Goal: Obtain resource: Download file/media

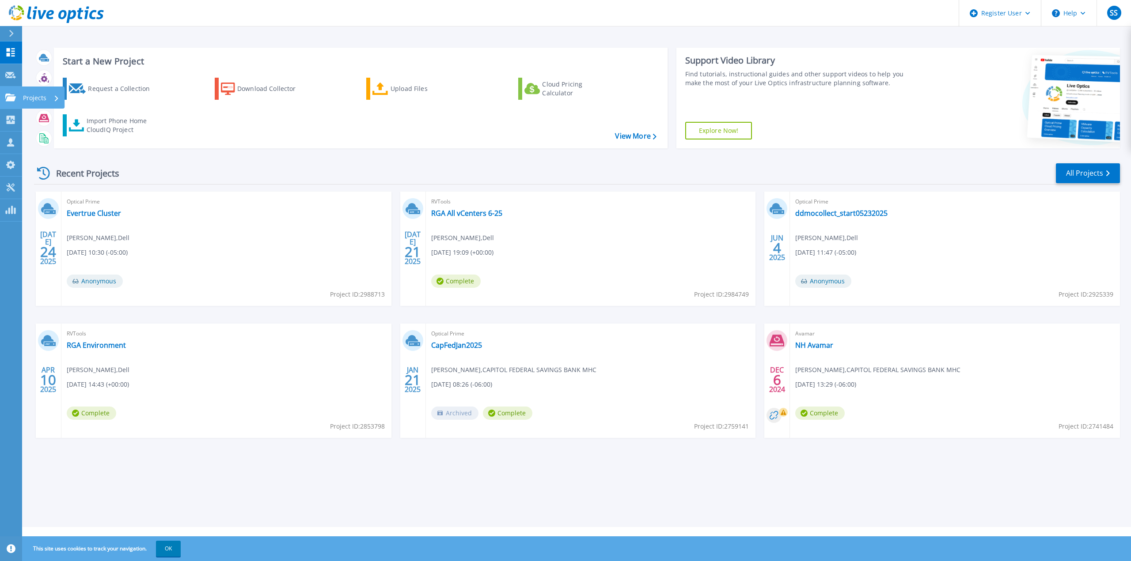
click at [37, 97] on p "Projects" at bounding box center [34, 98] width 23 height 23
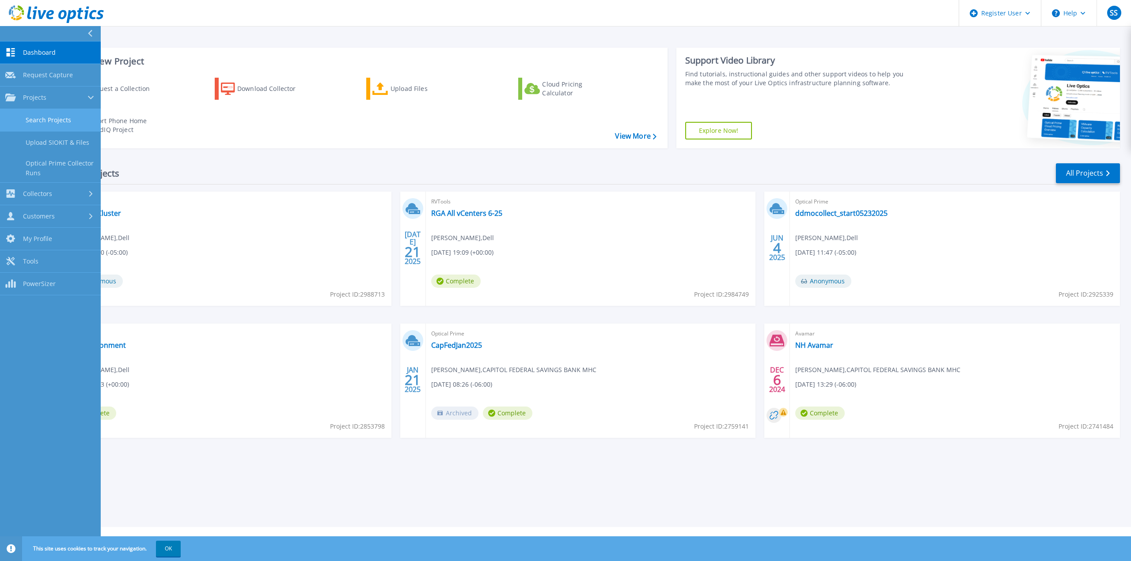
click at [60, 121] on link "Search Projects" at bounding box center [50, 120] width 101 height 23
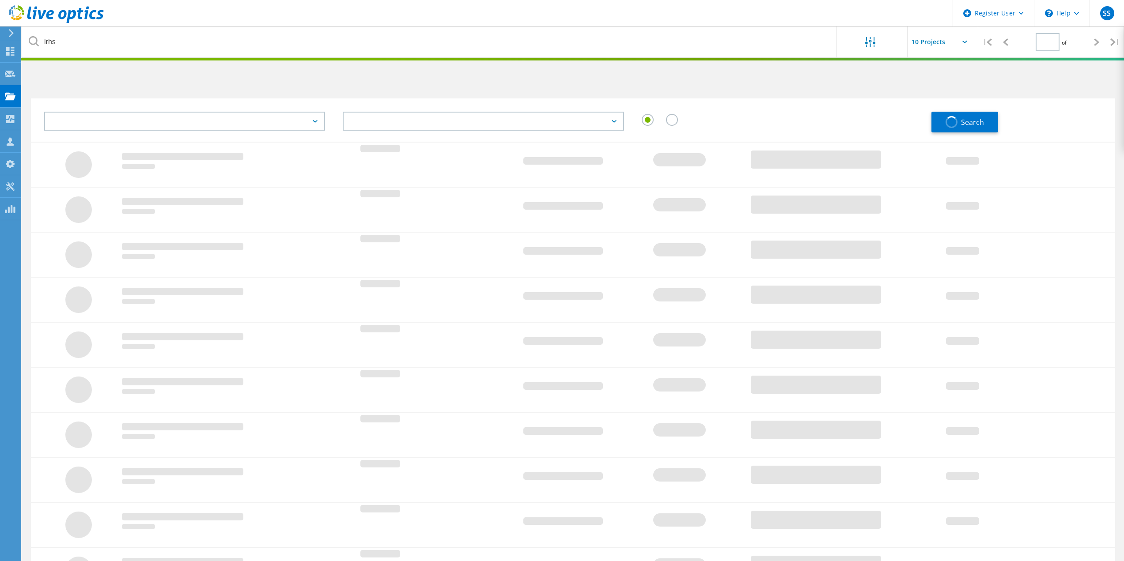
type input "1"
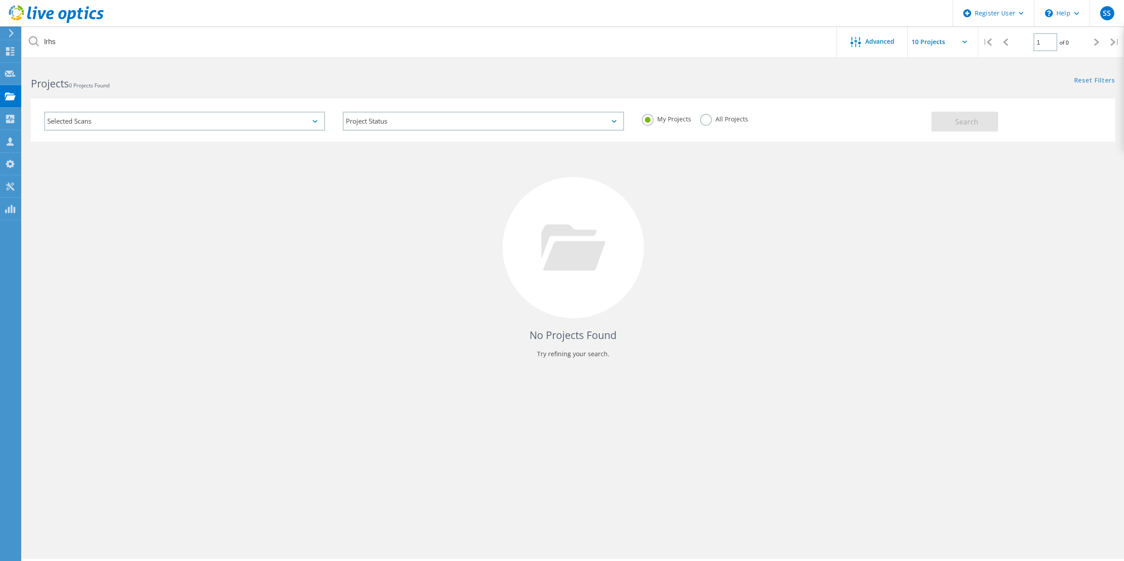
drag, startPoint x: 221, startPoint y: 123, endPoint x: 209, endPoint y: 128, distance: 13.0
click at [218, 125] on div "Selected Scans" at bounding box center [184, 121] width 281 height 19
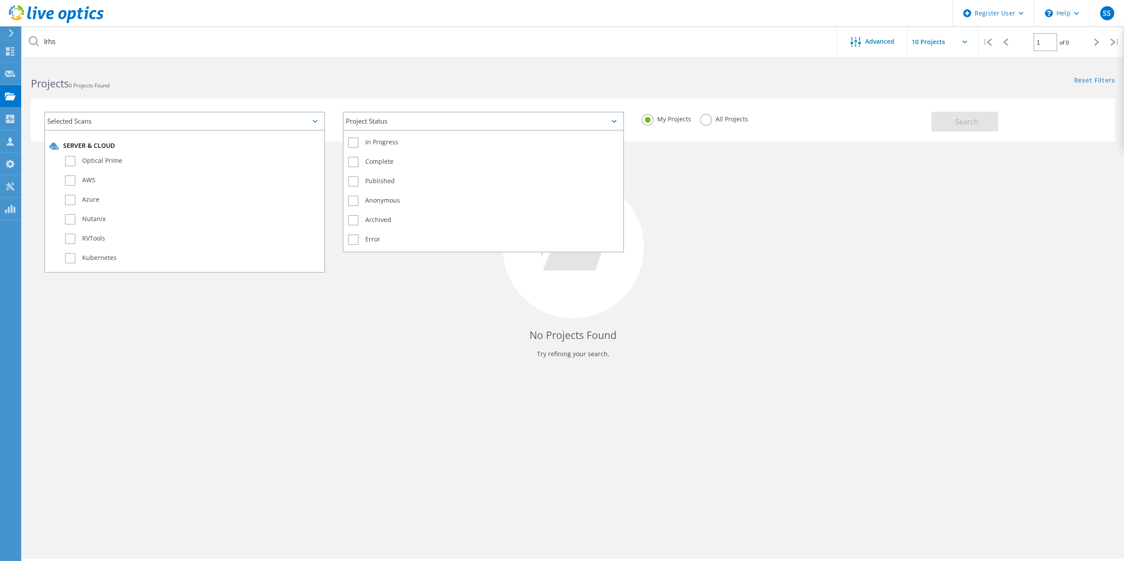
click at [439, 126] on div "Project Status" at bounding box center [483, 121] width 281 height 19
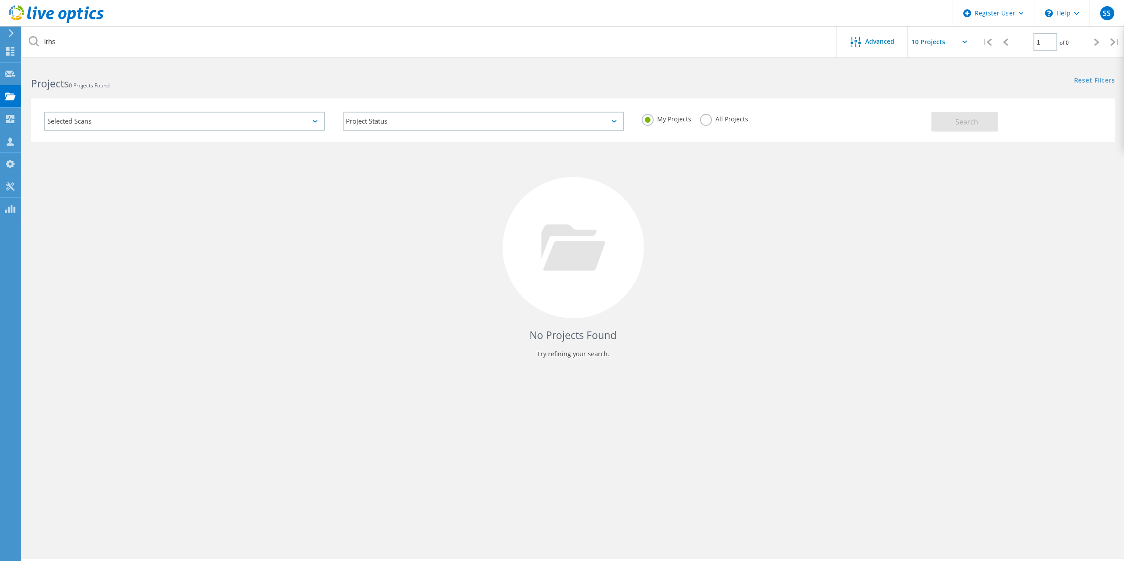
click at [128, 83] on h2 "Projects 0 Projects Found" at bounding box center [297, 83] width 533 height 15
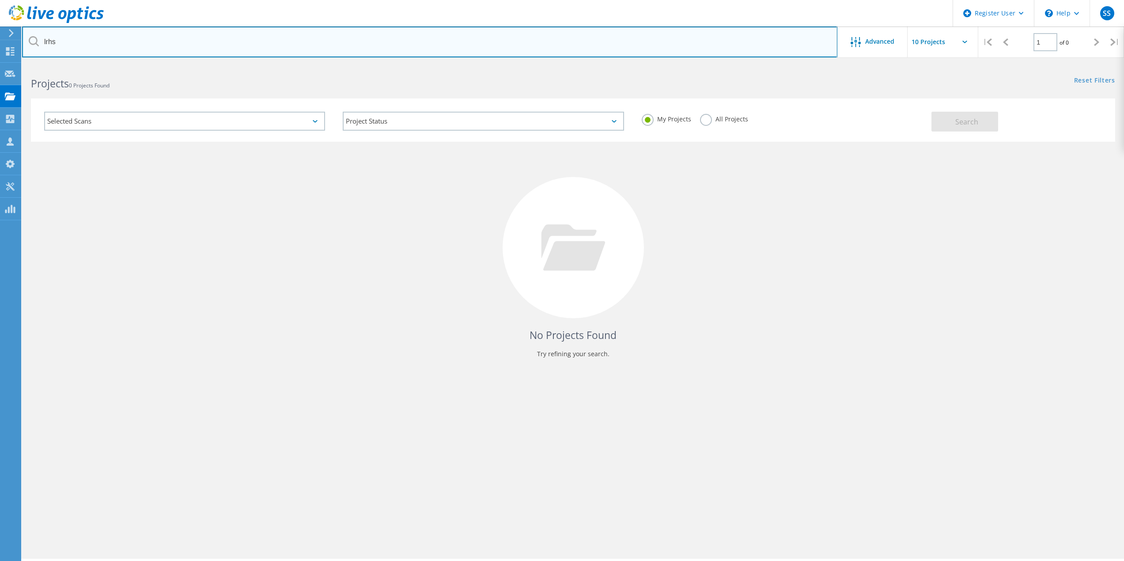
drag, startPoint x: 101, startPoint y: 36, endPoint x: 91, endPoint y: 42, distance: 11.5
click at [100, 36] on input "lrhs" at bounding box center [429, 41] width 815 height 31
drag, startPoint x: 91, startPoint y: 42, endPoint x: 17, endPoint y: 31, distance: 75.0
click at [17, 64] on div "Register User \n Help Explore Helpful Articles Contact Support SS Dell User Sea…" at bounding box center [562, 325] width 1124 height 522
drag, startPoint x: 42, startPoint y: 38, endPoint x: -19, endPoint y: 29, distance: 60.7
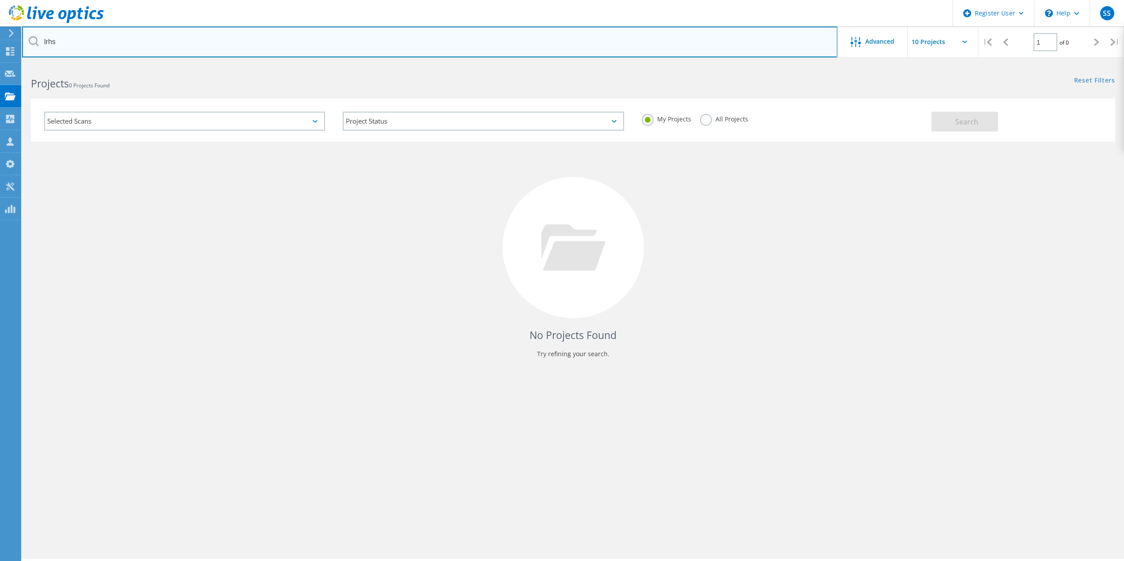
click at [0, 29] on html "Register User \n Help Explore Helpful Articles Contact Support SS Dell User Sea…" at bounding box center [562, 293] width 1124 height 586
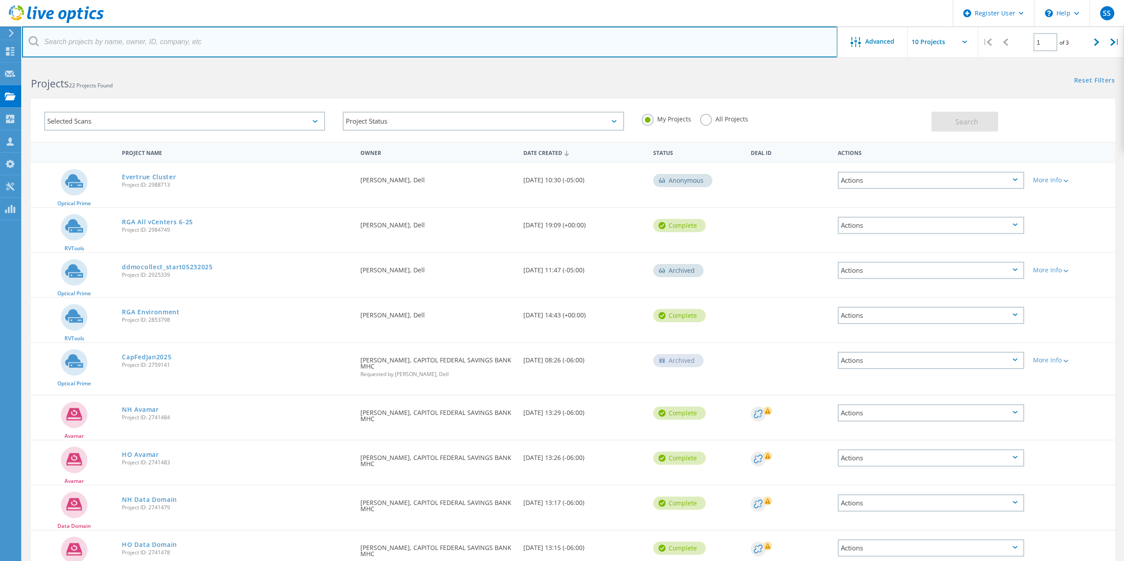
click at [221, 43] on input "text" at bounding box center [429, 41] width 815 height 31
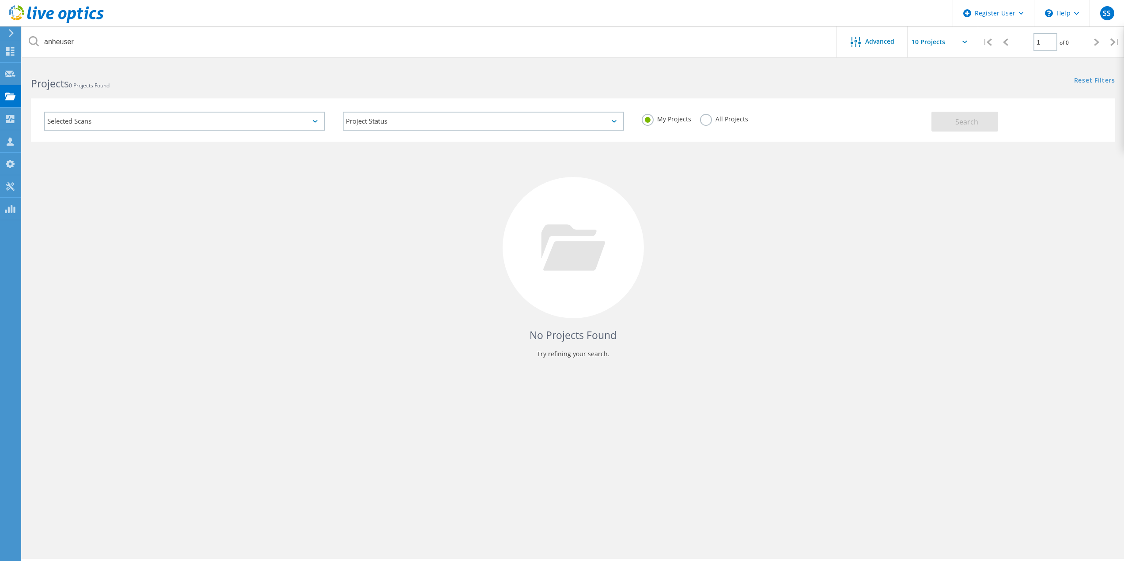
click at [702, 115] on label "All Projects" at bounding box center [724, 118] width 48 height 8
click at [0, 0] on input "All Projects" at bounding box center [0, 0] width 0 height 0
click at [955, 127] on button "Search" at bounding box center [964, 122] width 67 height 20
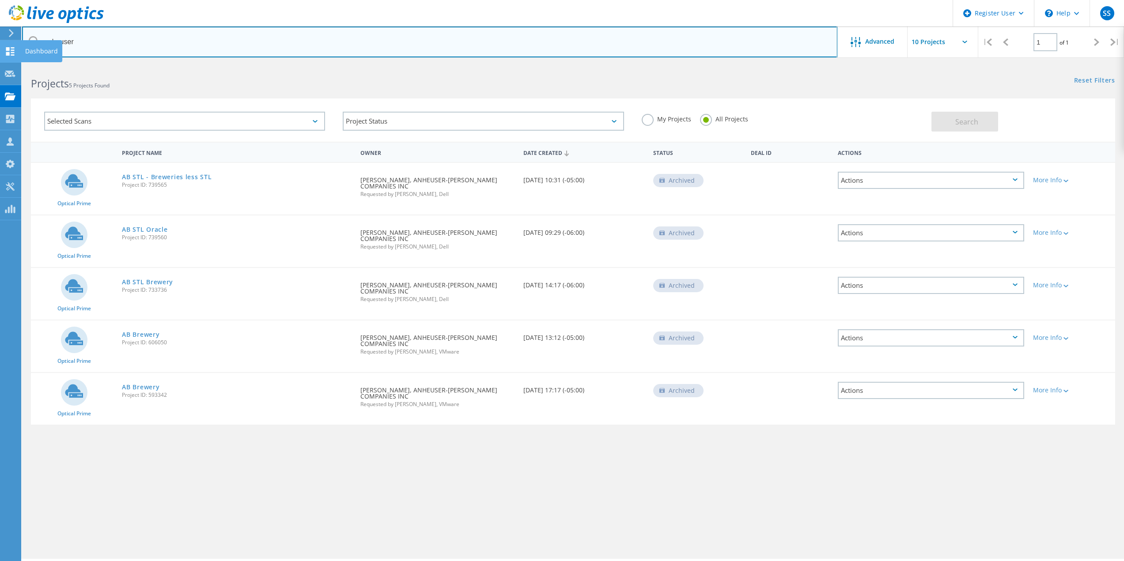
drag, startPoint x: 92, startPoint y: 42, endPoint x: 0, endPoint y: 44, distance: 91.9
click at [7, 64] on div "Register User \n Help Explore Helpful Articles Contact Support SS Dell User Sea…" at bounding box center [562, 325] width 1124 height 522
click at [73, 47] on input "anheuser" at bounding box center [429, 41] width 815 height 31
drag, startPoint x: 78, startPoint y: 45, endPoint x: 37, endPoint y: 40, distance: 41.8
click at [37, 40] on div "anheuser" at bounding box center [429, 41] width 815 height 31
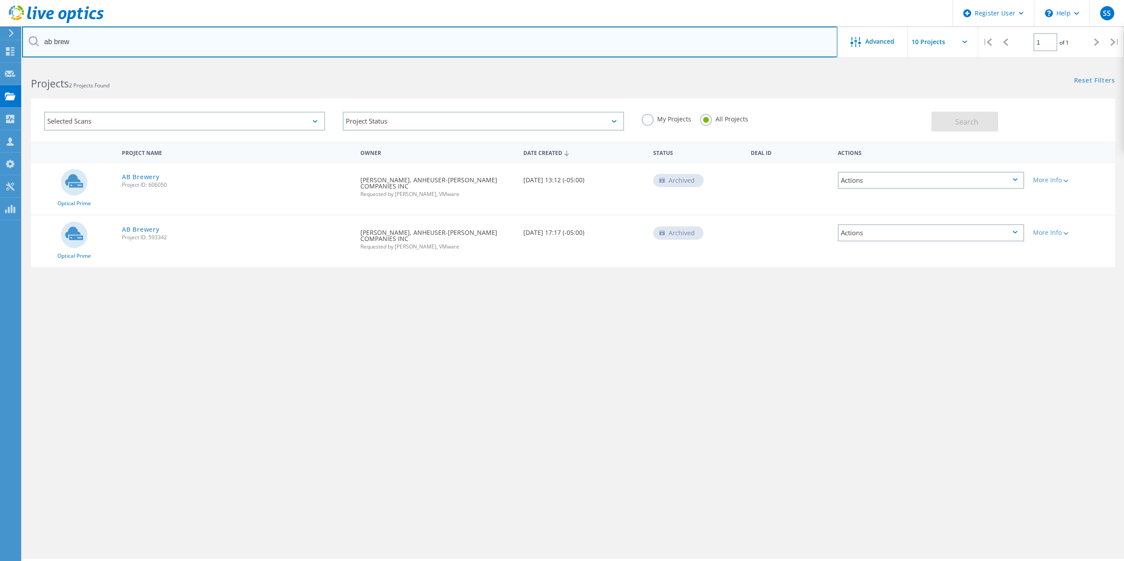
click at [72, 46] on input "ab brew" at bounding box center [429, 41] width 815 height 31
type input "ab stl"
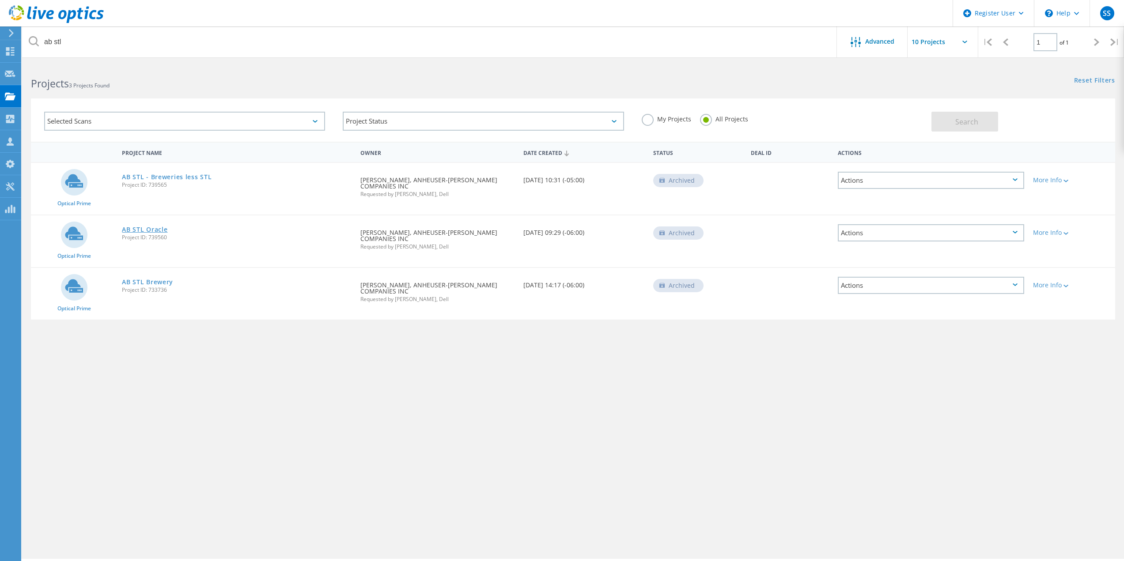
click at [143, 230] on link "AB STL Oracle" at bounding box center [144, 230] width 45 height 6
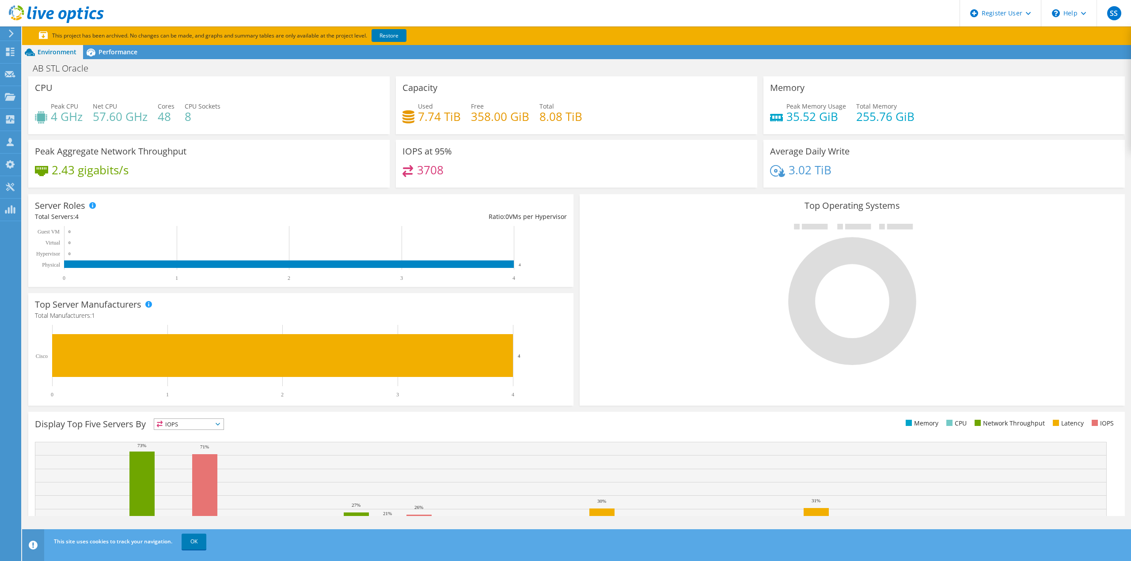
drag, startPoint x: 543, startPoint y: 47, endPoint x: 528, endPoint y: 52, distance: 16.2
click at [543, 47] on div "Environment Performance Upgrades" at bounding box center [576, 52] width 1109 height 14
click at [390, 36] on link "Restore" at bounding box center [388, 35] width 35 height 13
click at [215, 11] on header "SS Dell User Sean Singleton Sean.Singleton@dell.com Dell My Profile Log Out \n …" at bounding box center [565, 13] width 1131 height 26
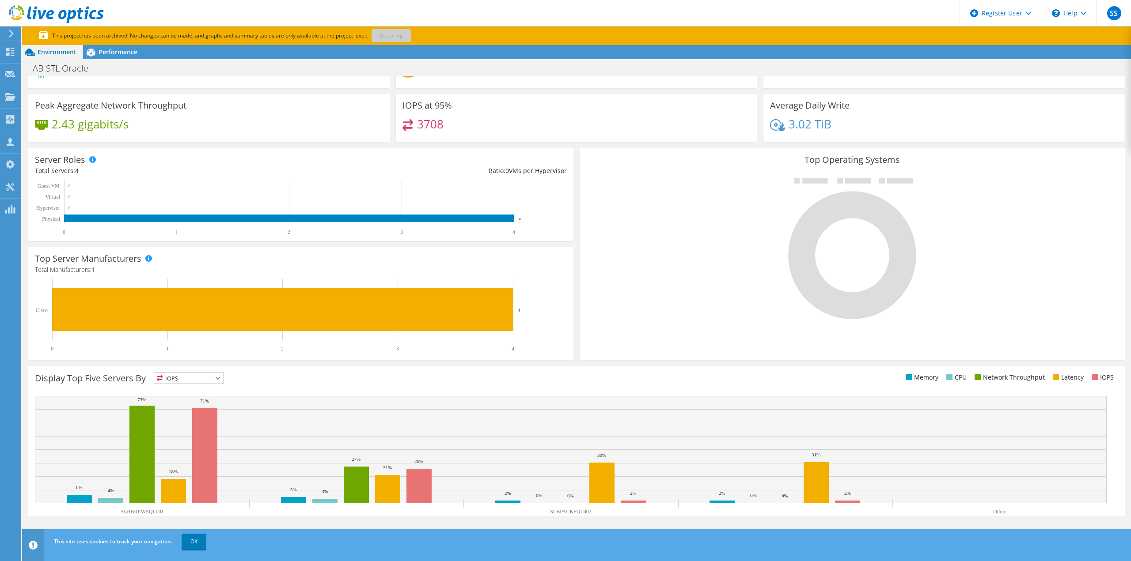
scroll to position [74, 0]
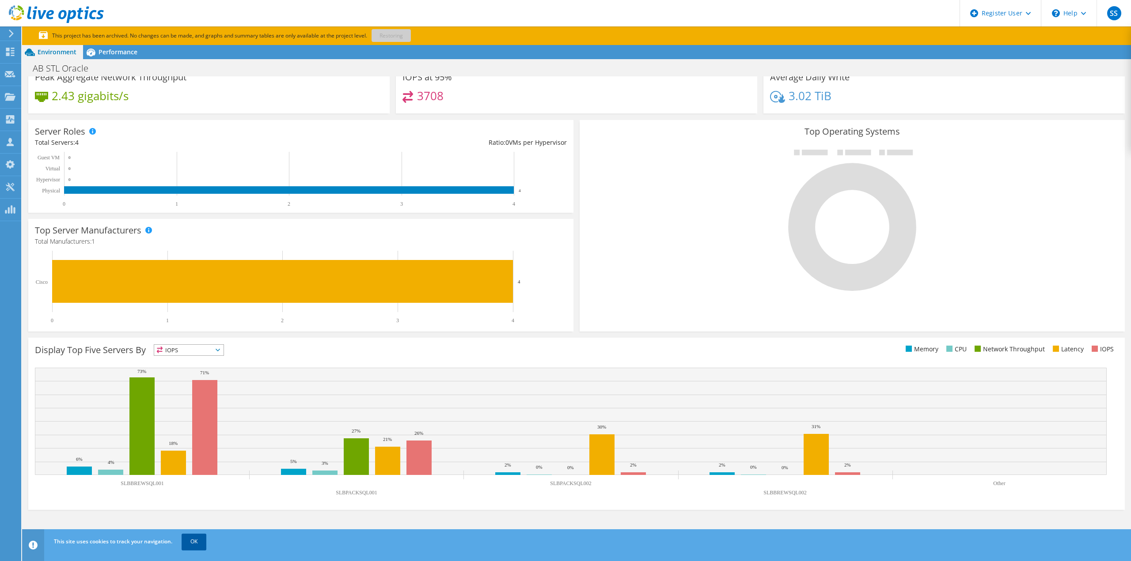
click at [195, 543] on link "OK" at bounding box center [194, 542] width 25 height 16
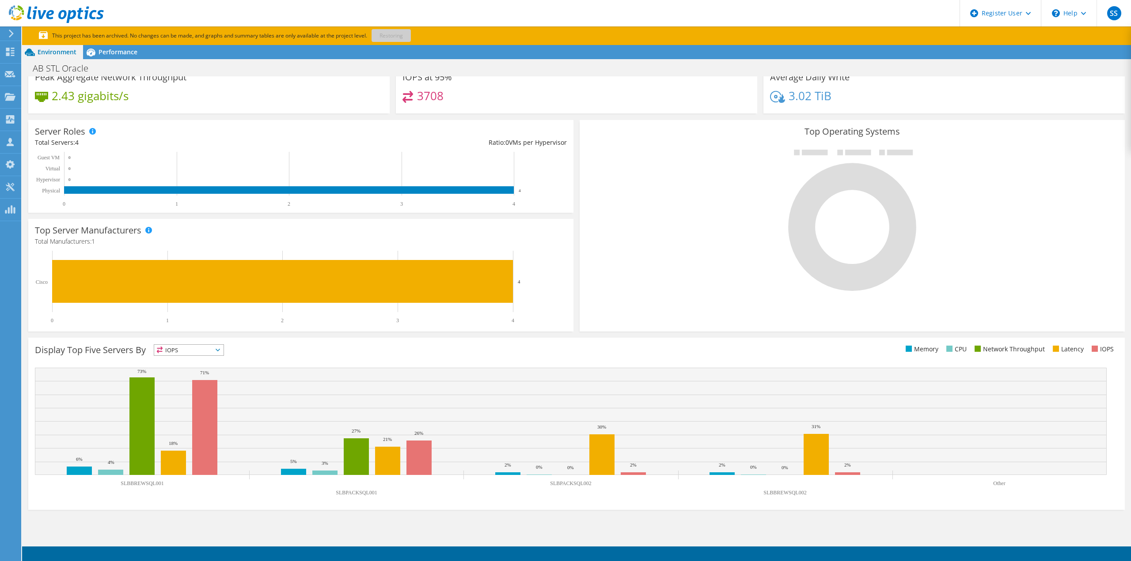
scroll to position [0, 0]
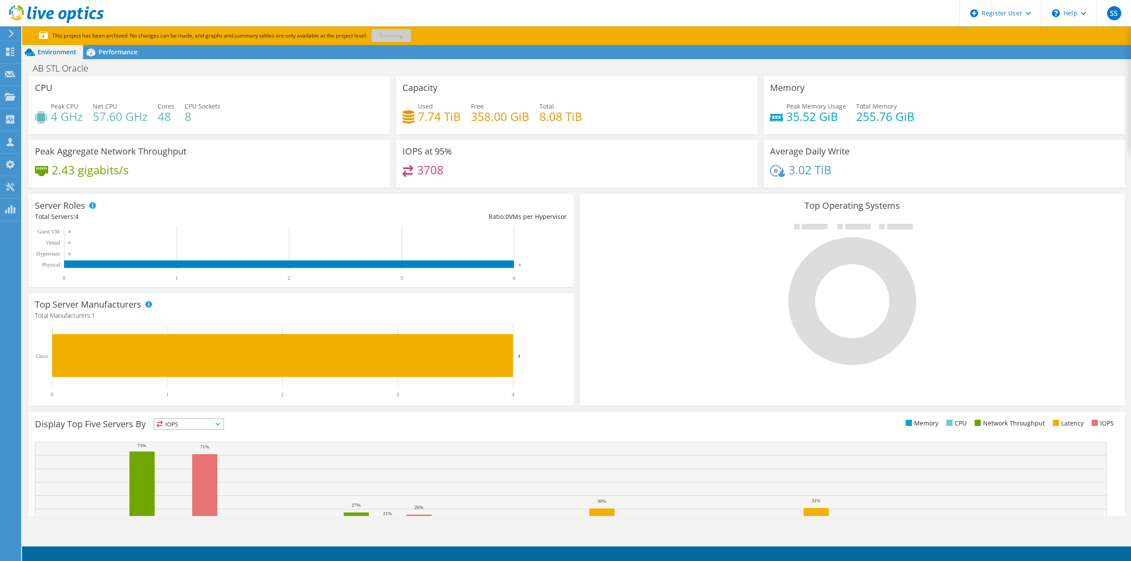
click at [113, 61] on div "AB STL Oracle Print" at bounding box center [576, 68] width 1109 height 16
click at [124, 54] on span "Performance" at bounding box center [117, 52] width 39 height 8
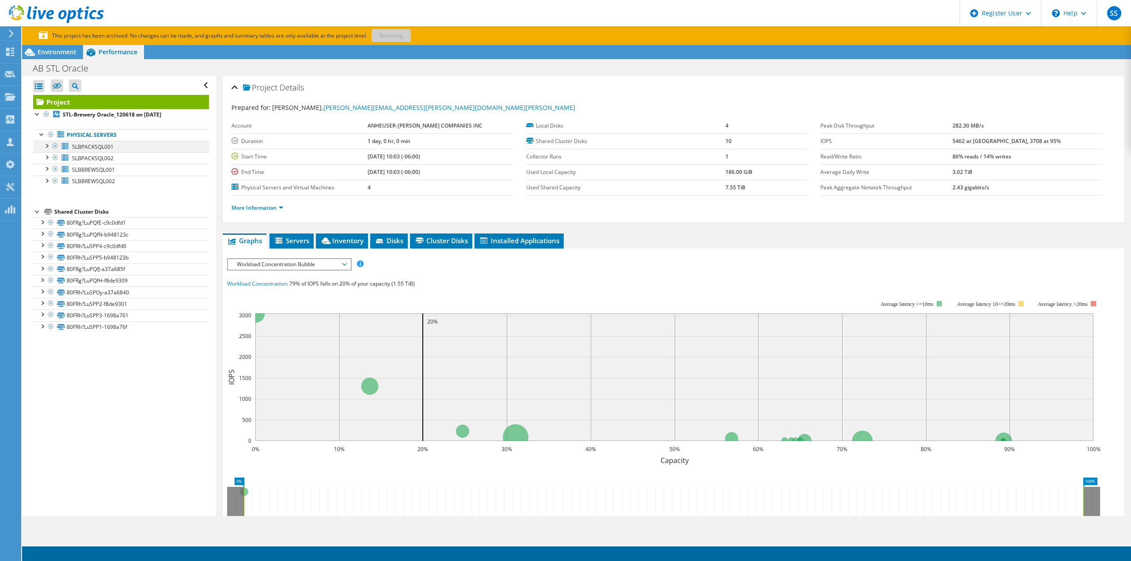
click at [45, 148] on div at bounding box center [46, 145] width 9 height 9
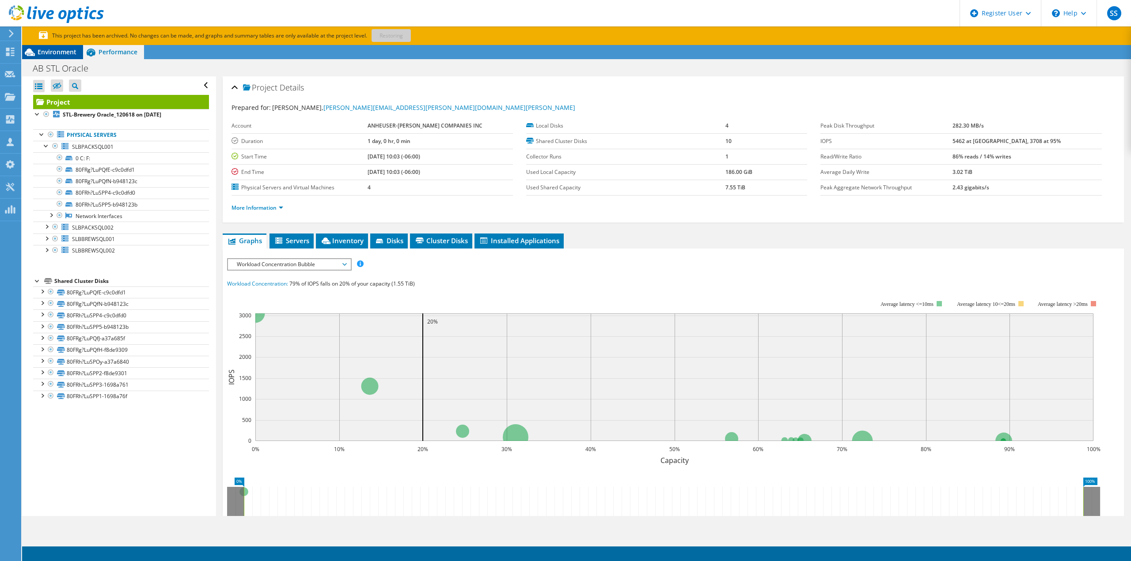
click at [62, 50] on span "Environment" at bounding box center [57, 52] width 39 height 8
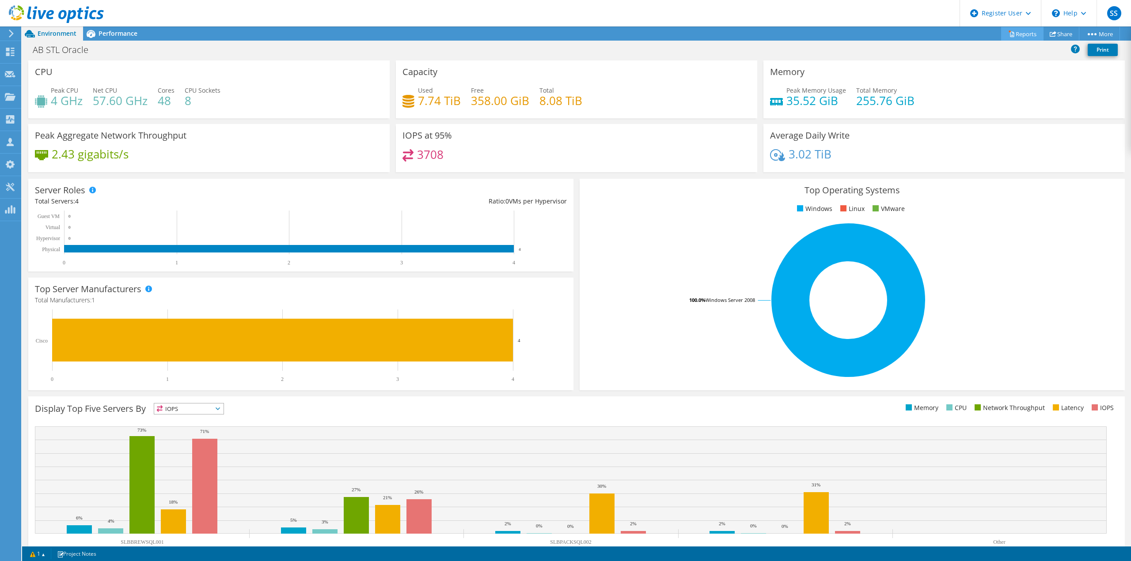
click at [1024, 31] on link "Reports" at bounding box center [1022, 34] width 42 height 14
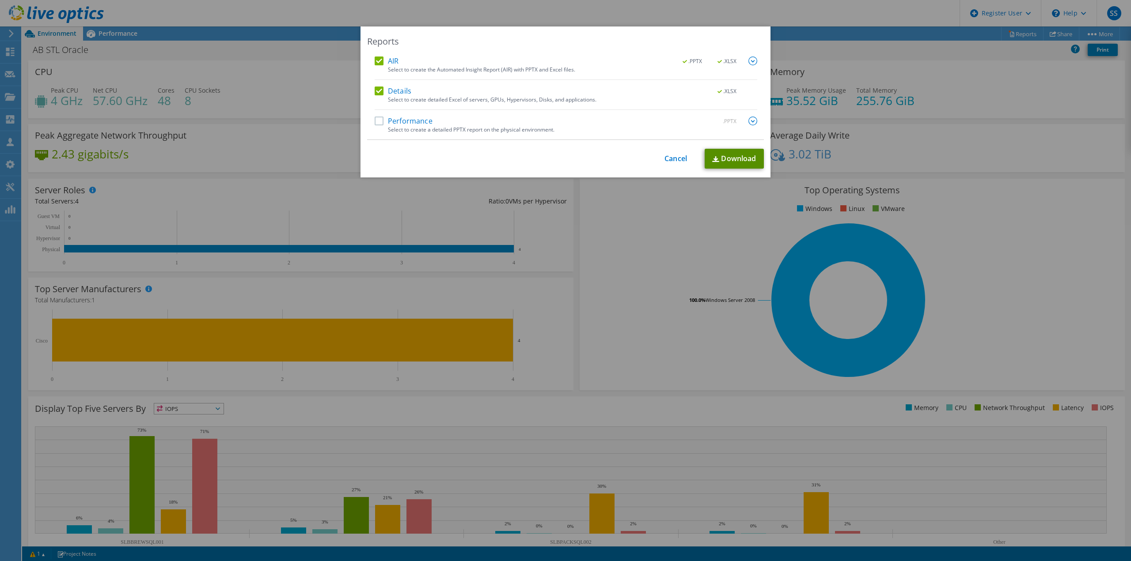
click at [732, 156] on link "Download" at bounding box center [733, 159] width 59 height 20
click at [667, 160] on link "Cancel" at bounding box center [675, 159] width 23 height 8
